Goal: Book appointment/travel/reservation

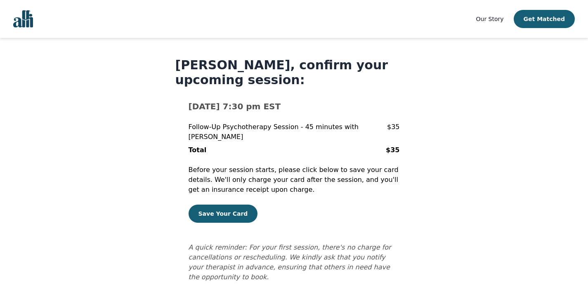
scroll to position [6, 0]
click at [218, 219] on button "Save Your Card" at bounding box center [223, 214] width 69 height 18
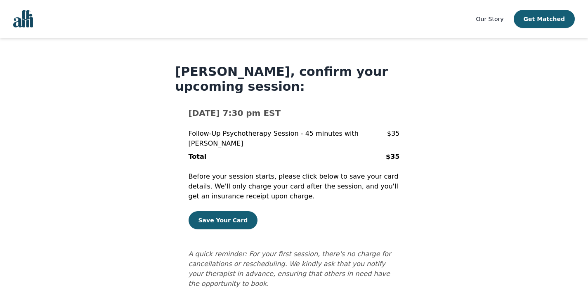
drag, startPoint x: 588, startPoint y: 38, endPoint x: 588, endPoint y: 91, distance: 52.9
click at [588, 91] on main "Ellen Moynihan, confirm your upcoming session: Mon Aug 11, 2025 @ 7:30 pm EST F…" at bounding box center [294, 176] width 588 height 277
click at [231, 220] on button "Save Your Card" at bounding box center [223, 220] width 69 height 18
